Goal: Task Accomplishment & Management: Complete application form

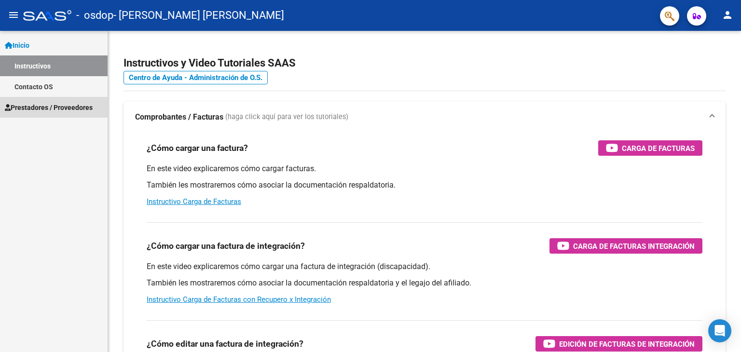
click at [45, 112] on span "Prestadores / Proveedores" at bounding box center [49, 107] width 88 height 11
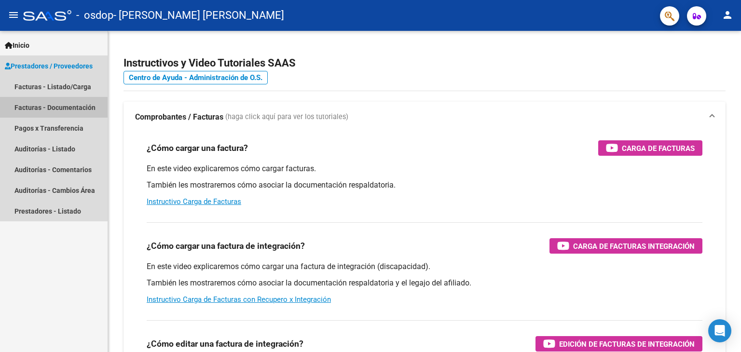
click at [45, 112] on link "Facturas - Documentación" at bounding box center [54, 107] width 108 height 21
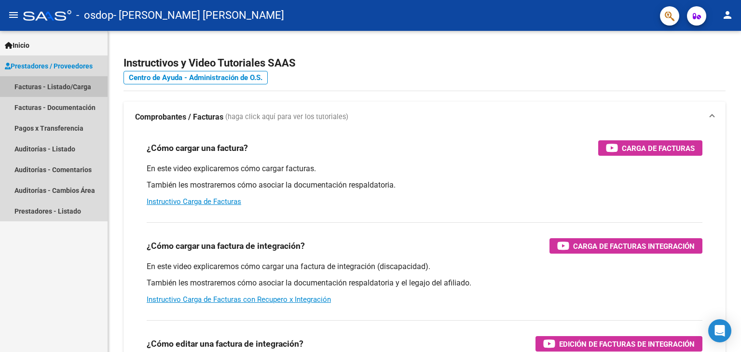
click at [35, 82] on link "Facturas - Listado/Carga" at bounding box center [54, 86] width 108 height 21
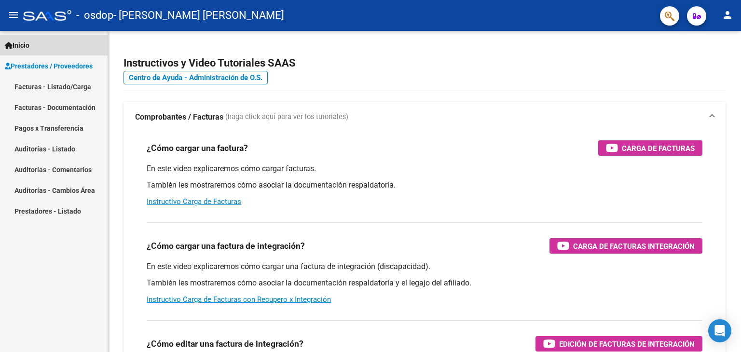
click at [29, 45] on span "Inicio" at bounding box center [17, 45] width 25 height 11
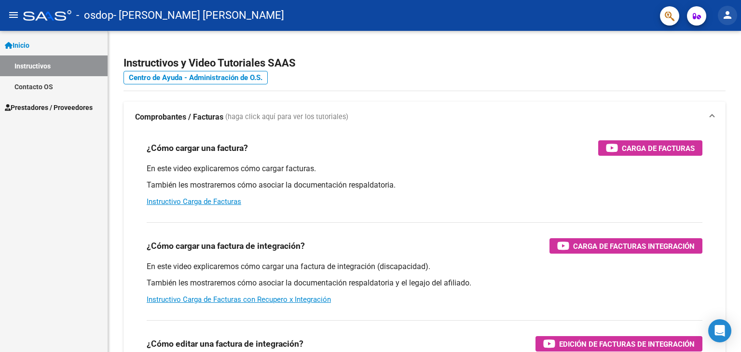
click at [730, 15] on mat-icon "person" at bounding box center [728, 15] width 12 height 12
click at [627, 78] on div at bounding box center [370, 176] width 741 height 352
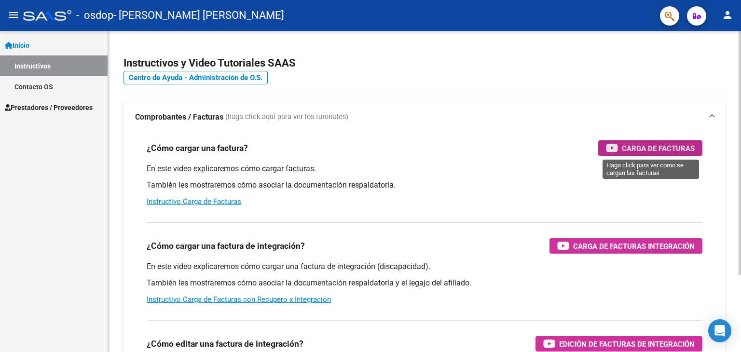
click at [667, 147] on span "Carga de Facturas" at bounding box center [658, 148] width 73 height 12
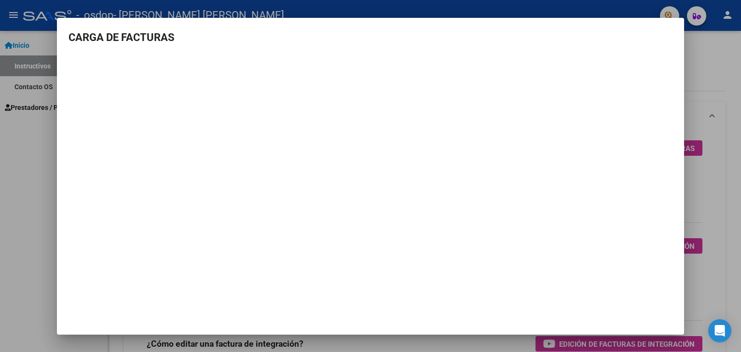
click at [6, 215] on div at bounding box center [370, 176] width 741 height 352
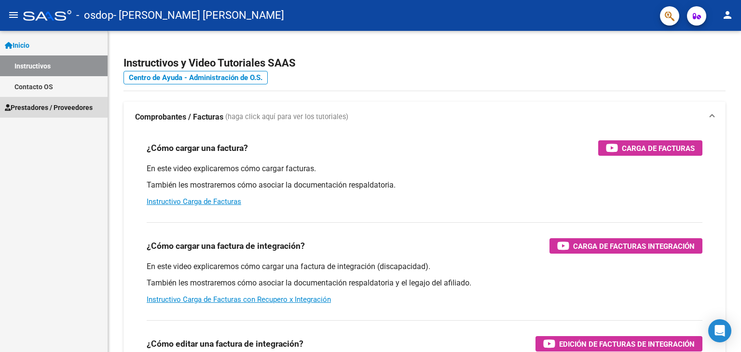
click at [74, 107] on span "Prestadores / Proveedores" at bounding box center [49, 107] width 88 height 11
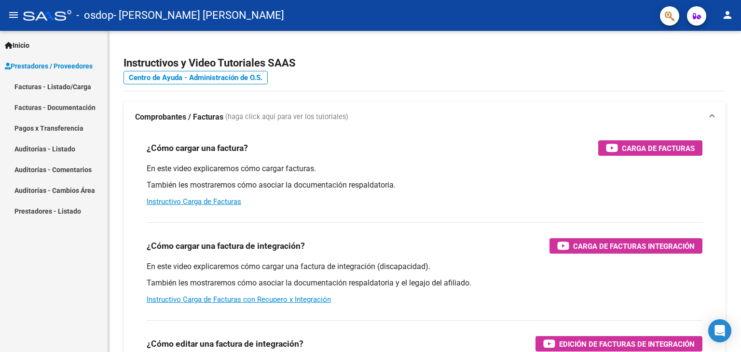
click at [88, 85] on link "Facturas - Listado/Carga" at bounding box center [54, 86] width 108 height 21
click at [75, 87] on link "Facturas - Listado/Carga" at bounding box center [54, 86] width 108 height 21
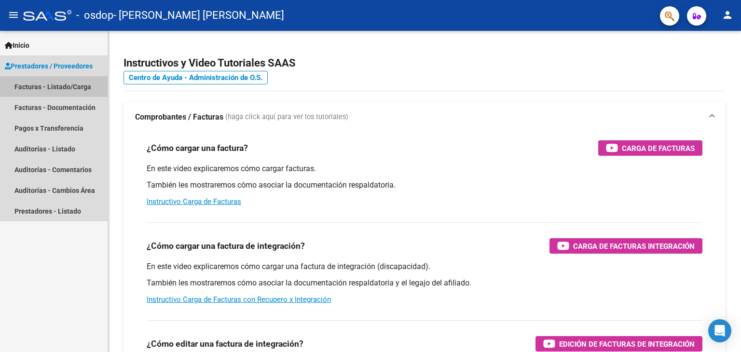
click at [22, 87] on link "Facturas - Listado/Carga" at bounding box center [54, 86] width 108 height 21
click at [66, 84] on link "Facturas - Listado/Carga" at bounding box center [54, 86] width 108 height 21
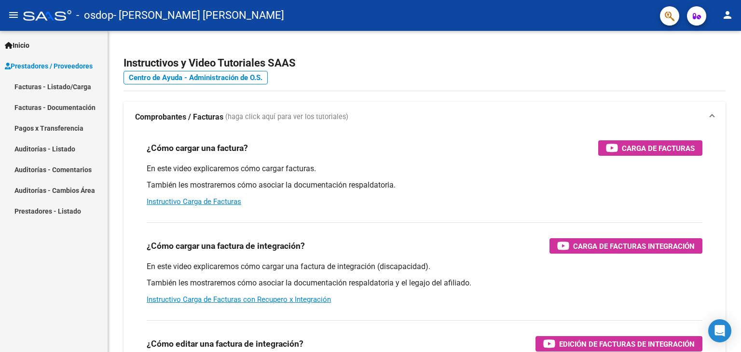
click at [66, 107] on link "Facturas - Documentación" at bounding box center [54, 107] width 108 height 21
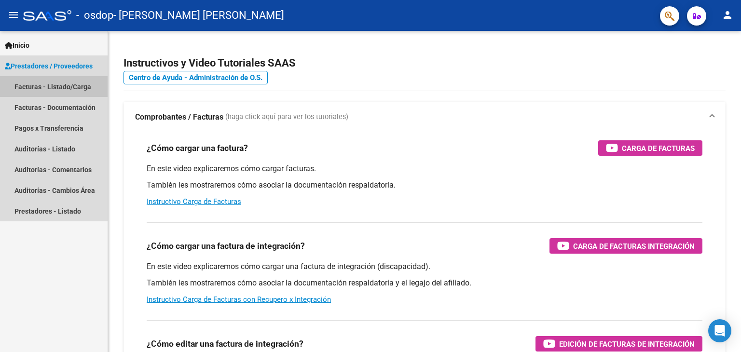
click at [72, 83] on link "Facturas - Listado/Carga" at bounding box center [54, 86] width 108 height 21
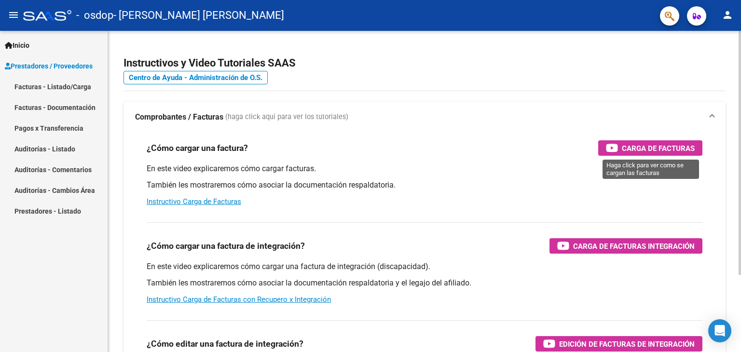
click at [610, 151] on icon "button" at bounding box center [612, 147] width 12 height 11
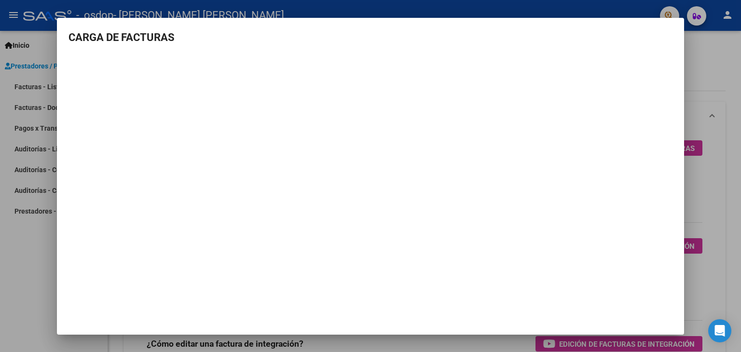
click at [697, 147] on div at bounding box center [370, 176] width 741 height 352
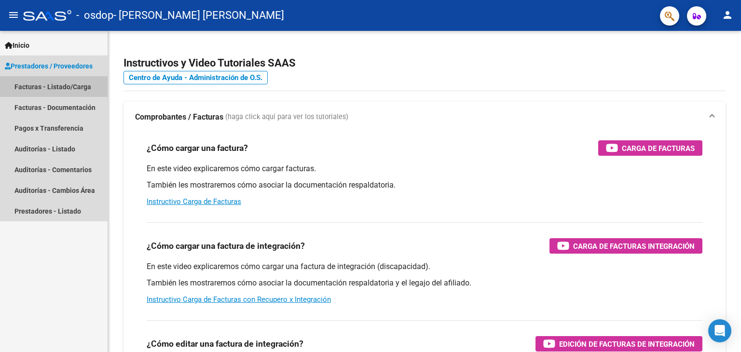
click at [47, 87] on link "Facturas - Listado/Carga" at bounding box center [54, 86] width 108 height 21
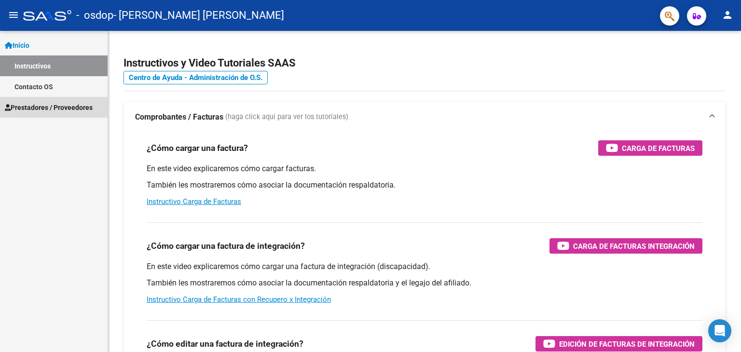
click at [80, 107] on span "Prestadores / Proveedores" at bounding box center [49, 107] width 88 height 11
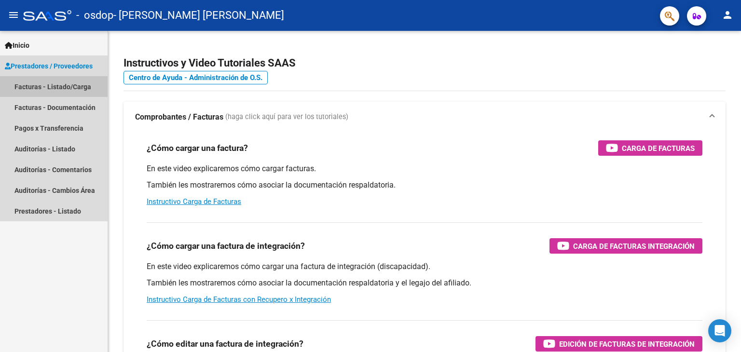
click at [80, 89] on link "Facturas - Listado/Carga" at bounding box center [54, 86] width 108 height 21
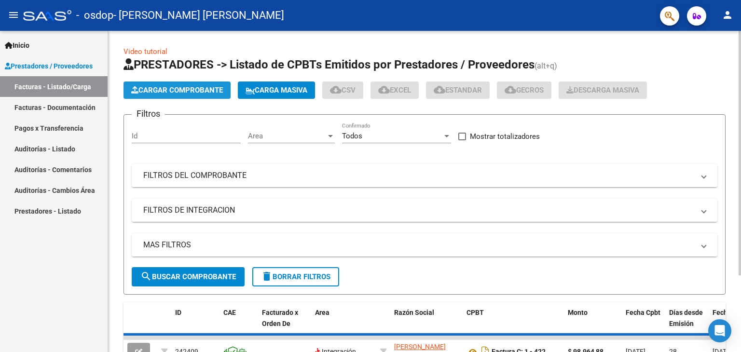
click at [174, 87] on span "Cargar Comprobante" at bounding box center [177, 90] width 92 height 9
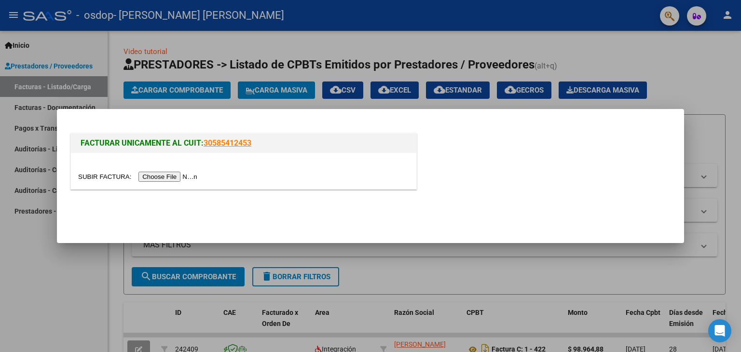
click at [172, 176] on input "file" at bounding box center [139, 177] width 122 height 10
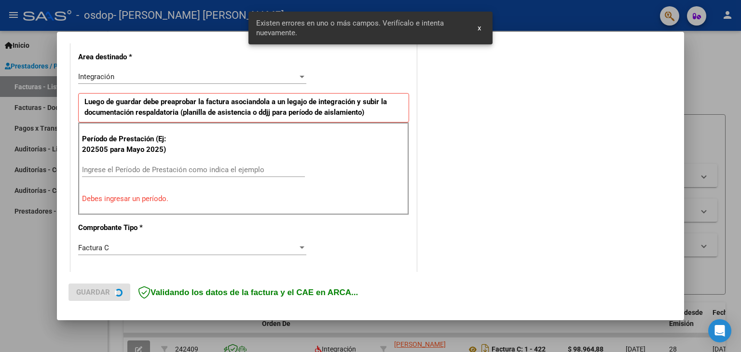
scroll to position [220, 0]
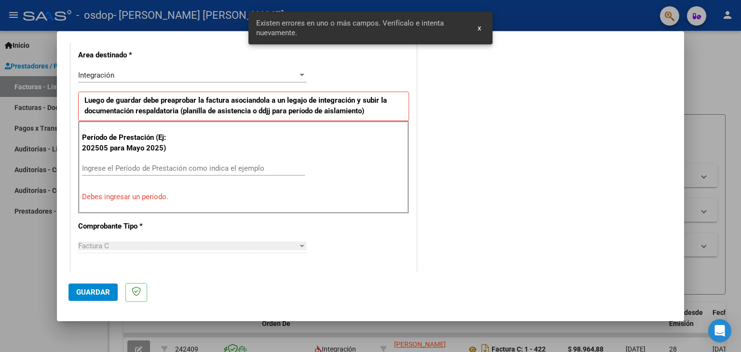
click at [151, 167] on input "Ingrese el Período de Prestación como indica el ejemplo" at bounding box center [193, 168] width 223 height 9
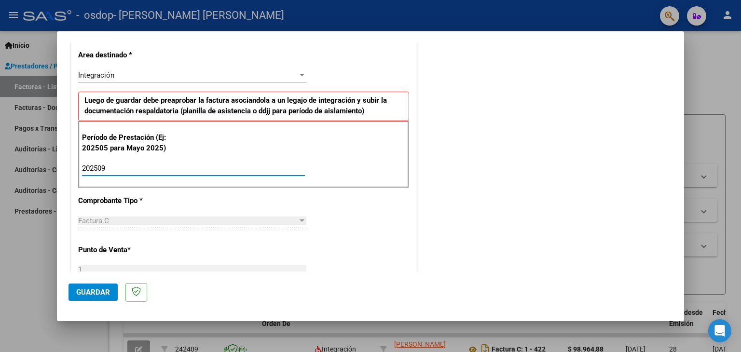
type input "202509"
click at [184, 221] on div "Factura C" at bounding box center [188, 221] width 220 height 9
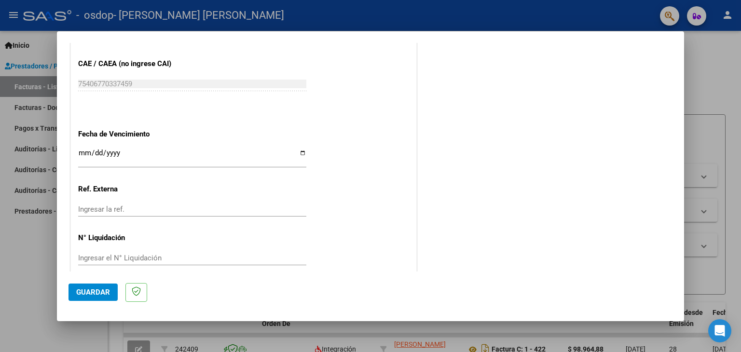
scroll to position [619, 0]
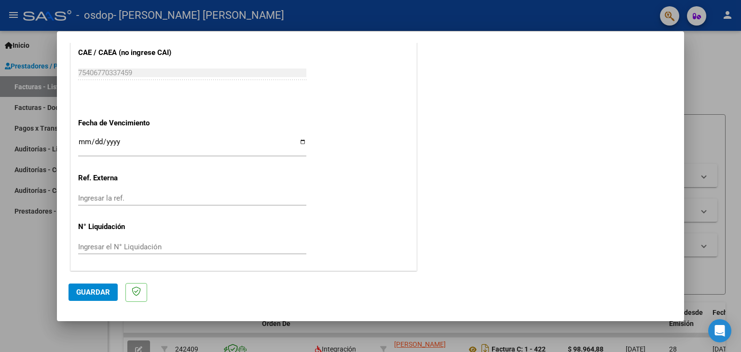
click at [94, 296] on span "Guardar" at bounding box center [93, 292] width 34 height 9
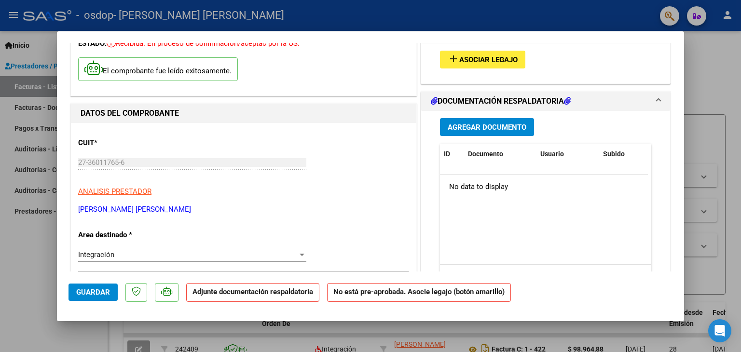
scroll to position [64, 0]
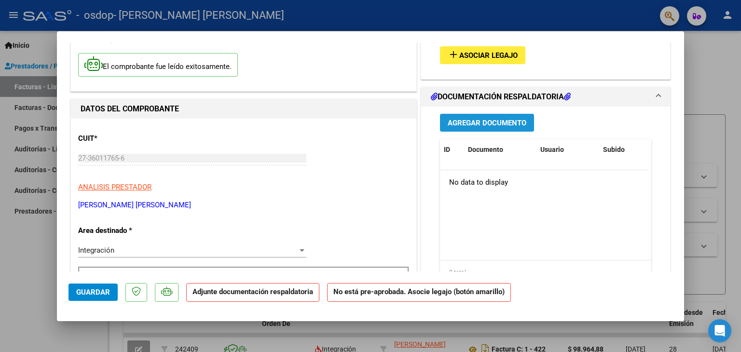
click at [505, 120] on span "Agregar Documento" at bounding box center [487, 123] width 79 height 9
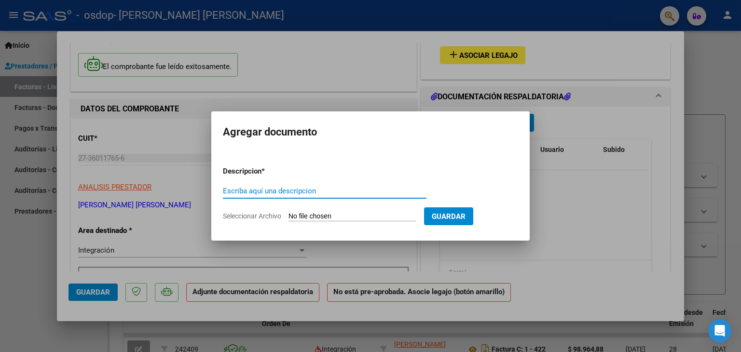
click at [505, 120] on mat-dialog-container "Agregar documento Descripcion * Escriba aquí una descripcion Seleccionar Archiv…" at bounding box center [370, 175] width 318 height 129
click at [309, 187] on input "Escriba aquí una descripcion" at bounding box center [325, 191] width 204 height 9
type input "asistencia [PERSON_NAME] [DATE]"
click at [320, 217] on input "Seleccionar Archivo" at bounding box center [352, 216] width 128 height 9
click at [354, 216] on input "Seleccionar Archivo" at bounding box center [352, 216] width 128 height 9
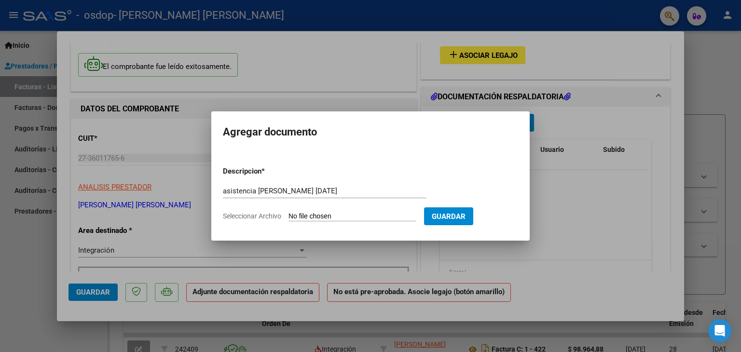
type input "C:\fakepath\Asistencia [PERSON_NAME] [DATE].pdf"
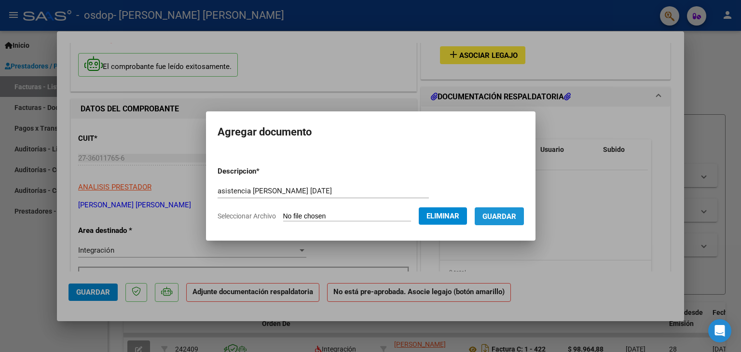
click at [510, 220] on span "Guardar" at bounding box center [499, 216] width 34 height 9
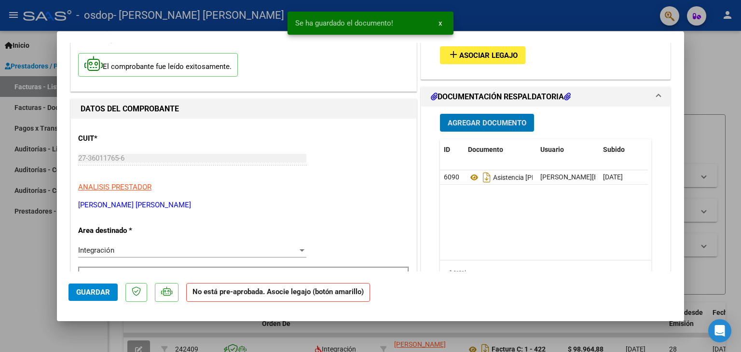
click at [83, 297] on button "Guardar" at bounding box center [93, 292] width 49 height 17
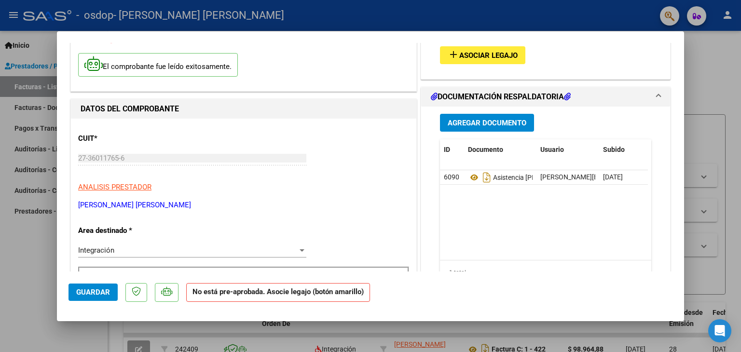
drag, startPoint x: 685, startPoint y: 107, endPoint x: 689, endPoint y: 156, distance: 49.4
click at [689, 156] on div at bounding box center [370, 176] width 741 height 352
type input "$ 0,00"
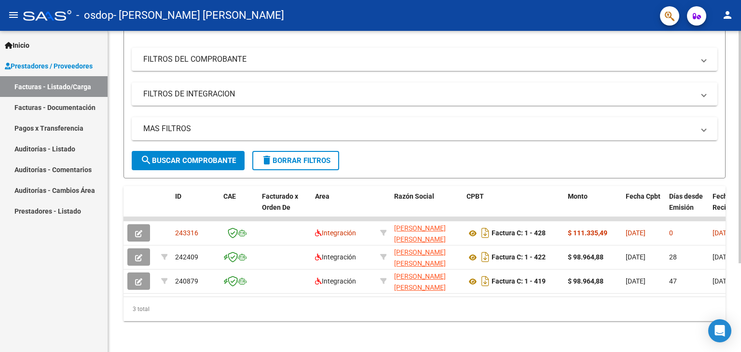
scroll to position [117, 0]
click at [741, 177] on div at bounding box center [740, 236] width 2 height 233
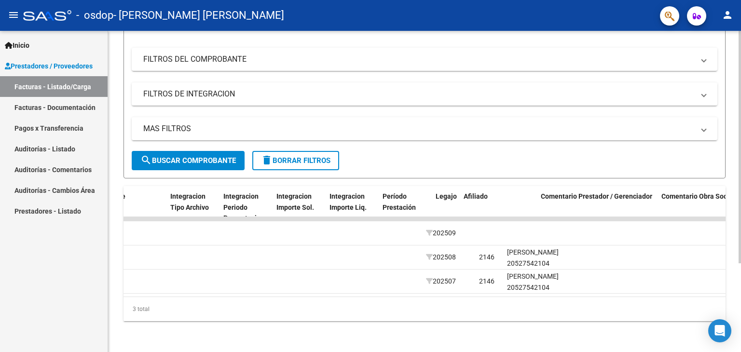
scroll to position [0, 900]
